Goal: Answer question/provide support: Answer question/provide support

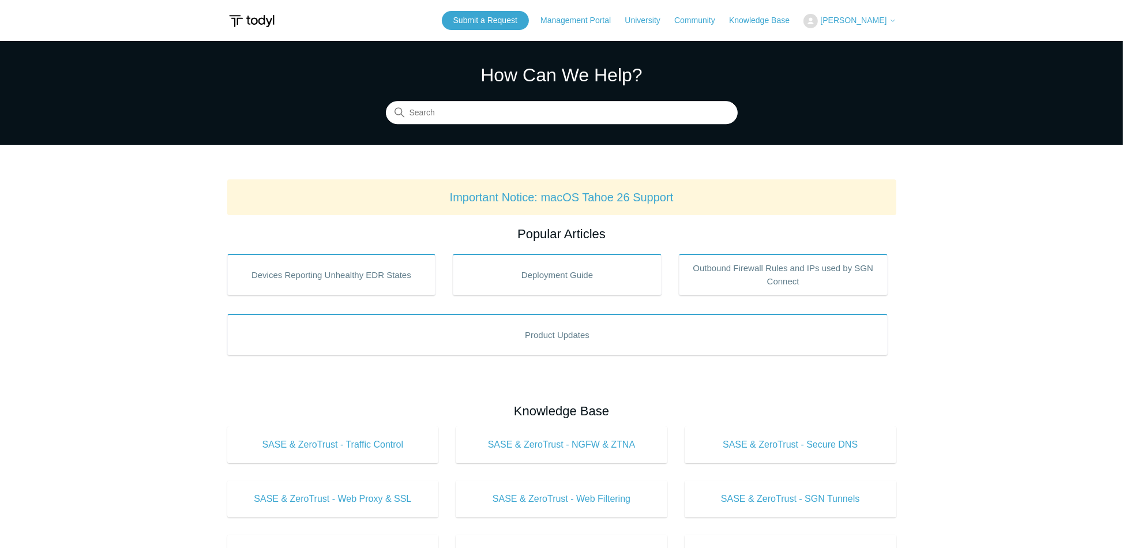
click at [854, 10] on header "Submit a Request Management Portal University Community Knowledge Base Christop…" at bounding box center [561, 20] width 669 height 41
click at [855, 18] on span "[PERSON_NAME]" at bounding box center [853, 20] width 66 height 9
click at [856, 42] on link "My Support Requests" at bounding box center [860, 45] width 112 height 20
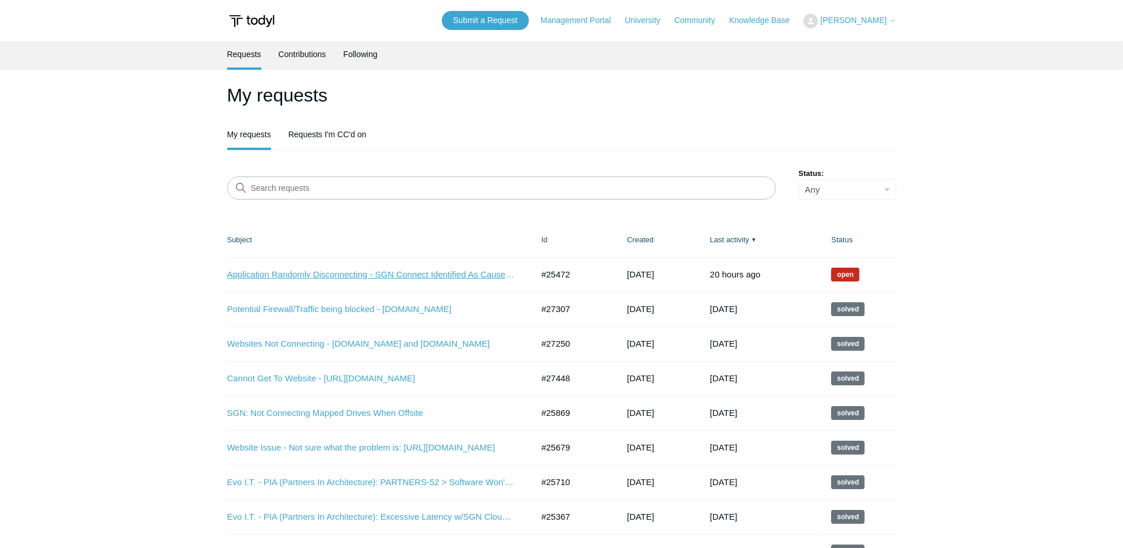
click at [334, 272] on link "Application Randomly Disconnecting - SGN Connect Identified As Cause: Need Assi…" at bounding box center [371, 274] width 288 height 13
click at [386, 377] on link "Cannot Get To Website - [URL][DOMAIN_NAME]" at bounding box center [371, 378] width 288 height 13
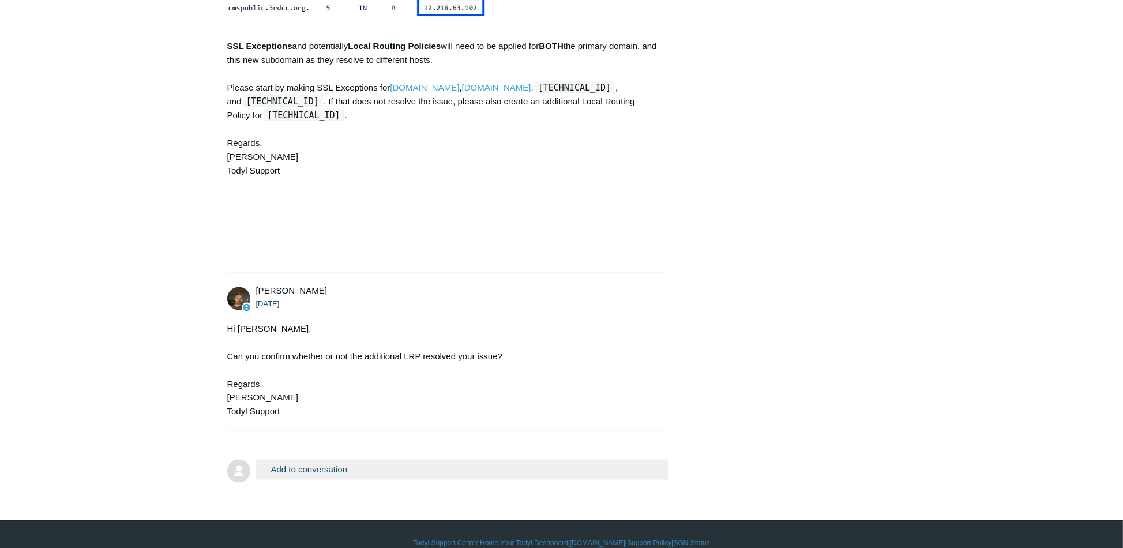
scroll to position [2470, 0]
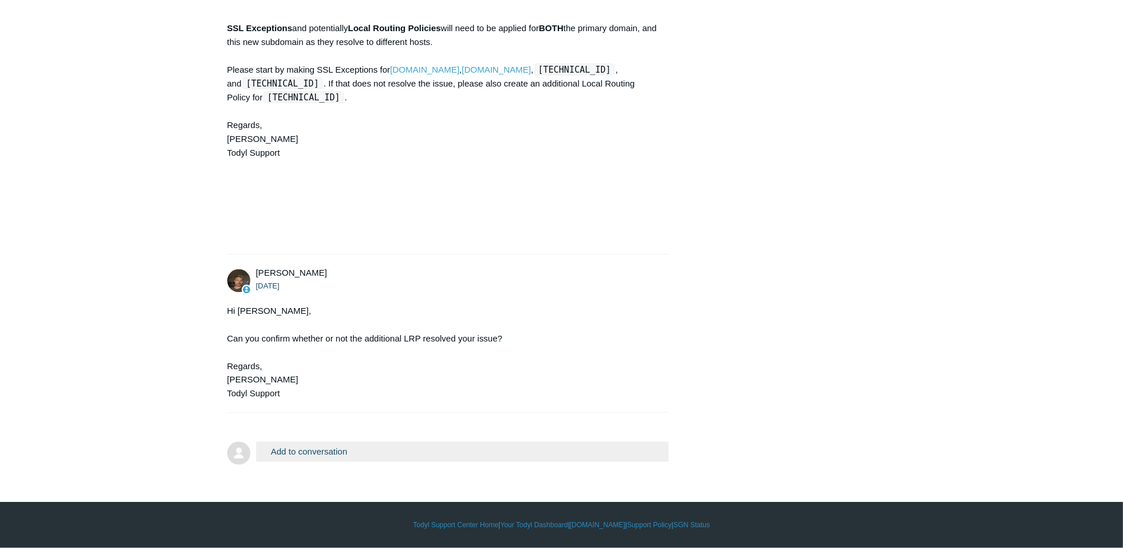
click at [510, 453] on button "Add to conversation" at bounding box center [462, 452] width 413 height 20
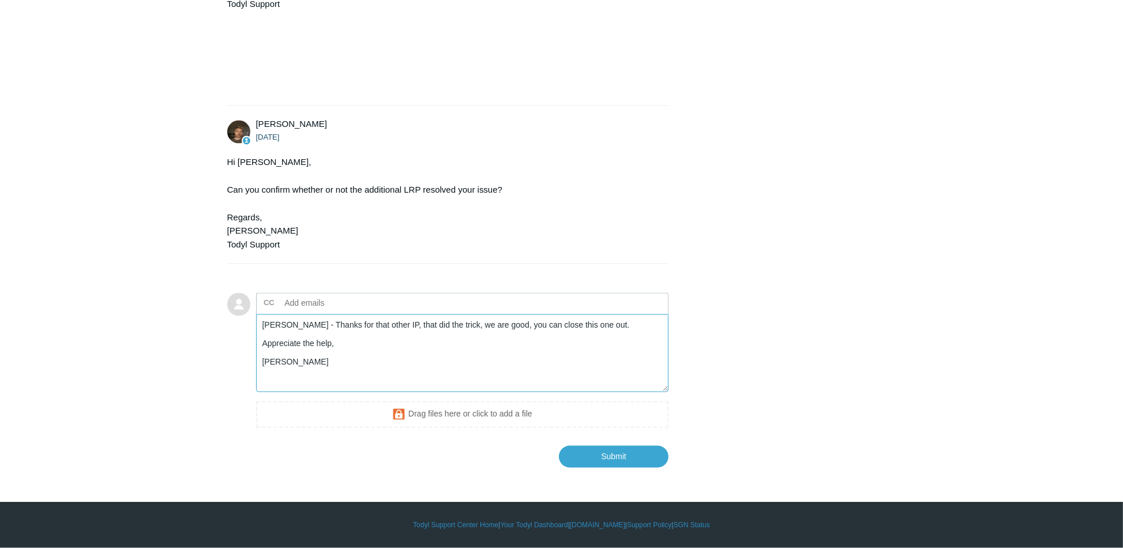
scroll to position [2619, 0]
type textarea "Andy - Thanks for that other IP, that did the trick, we are good, you can close…"
click at [616, 452] on input "Submit" at bounding box center [614, 456] width 110 height 23
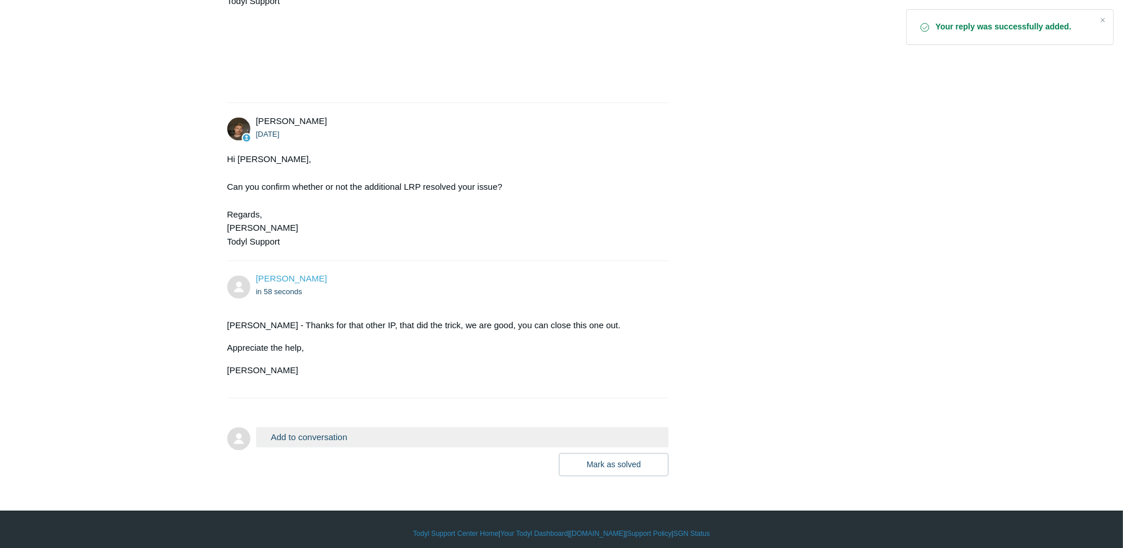
scroll to position [2630, 0]
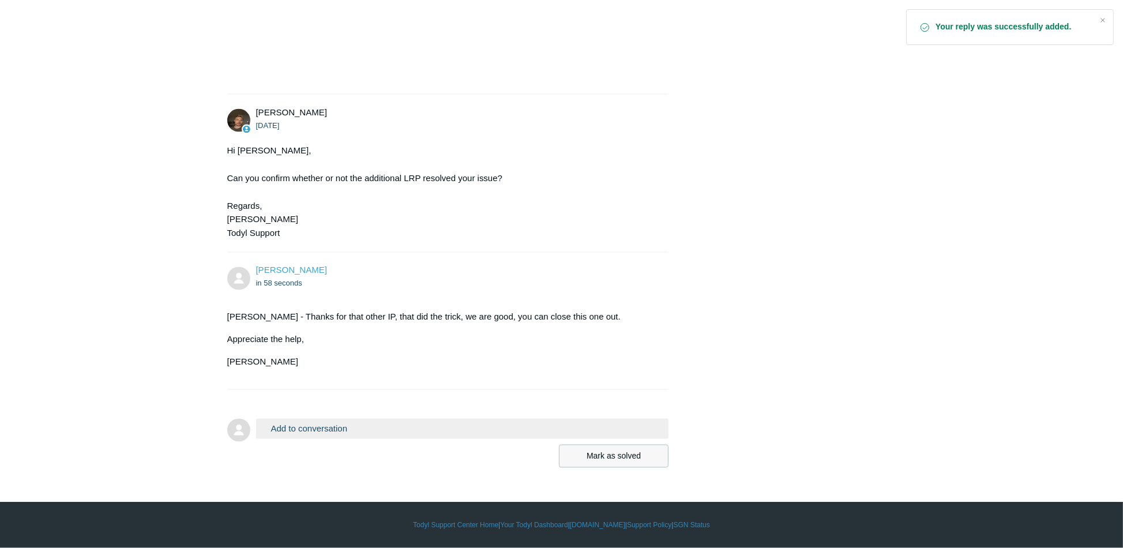
click at [599, 453] on button "Mark as solved" at bounding box center [614, 456] width 110 height 23
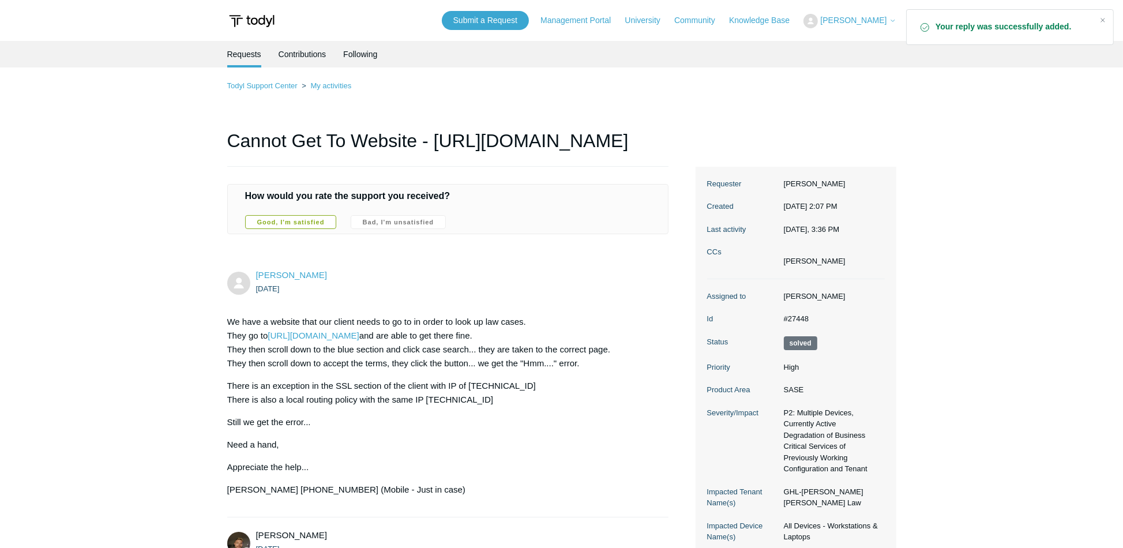
click at [256, 229] on label "Good, I'm satisfied" at bounding box center [291, 222] width 92 height 14
click at [0, 0] on input "Good, I'm satisfied" at bounding box center [0, 0] width 0 height 0
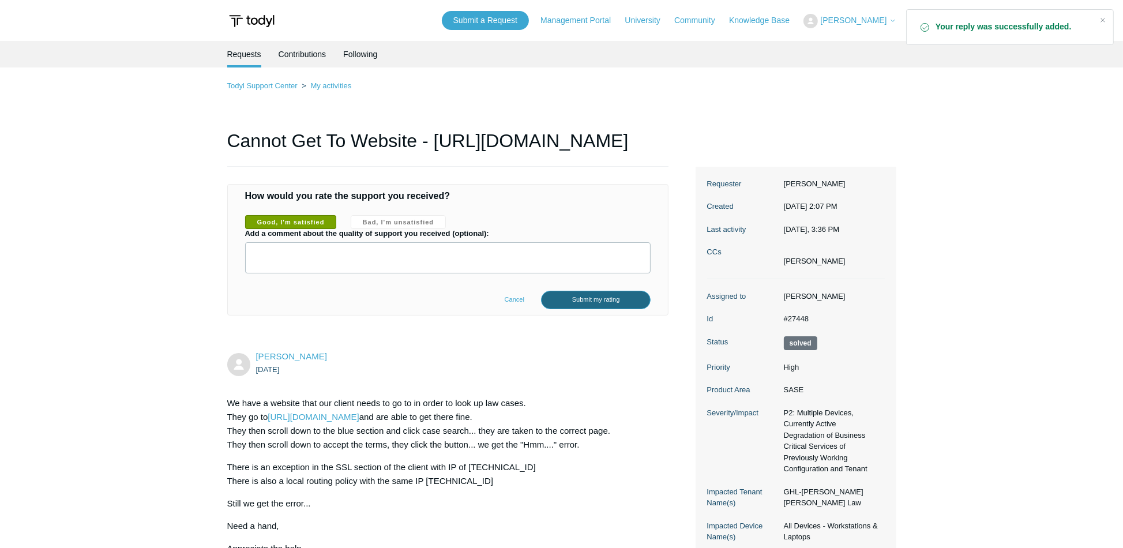
click at [574, 309] on input "Submit my rating" at bounding box center [596, 300] width 110 height 18
